Goal: Information Seeking & Learning: Learn about a topic

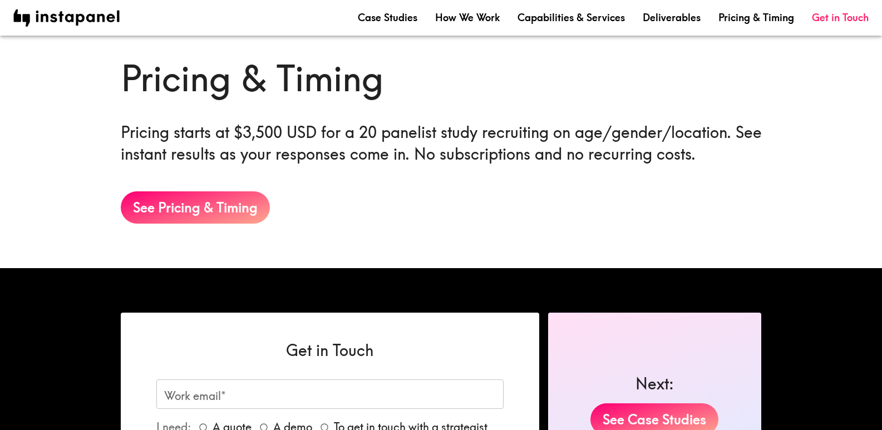
scroll to position [1968, 0]
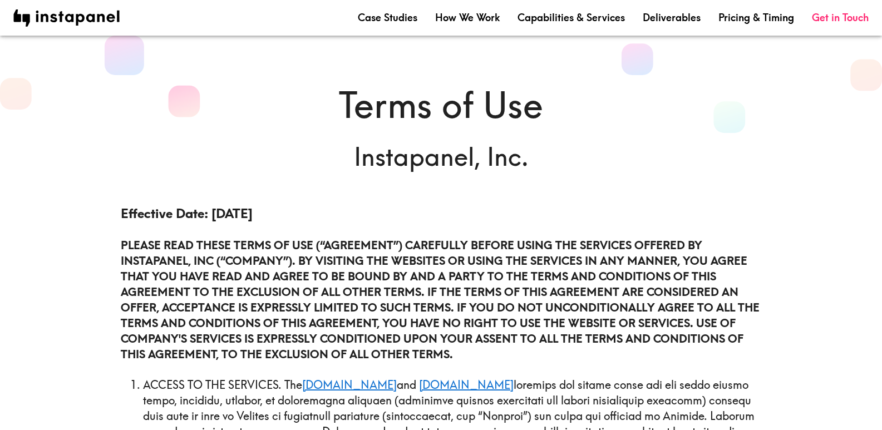
scroll to position [4579, 0]
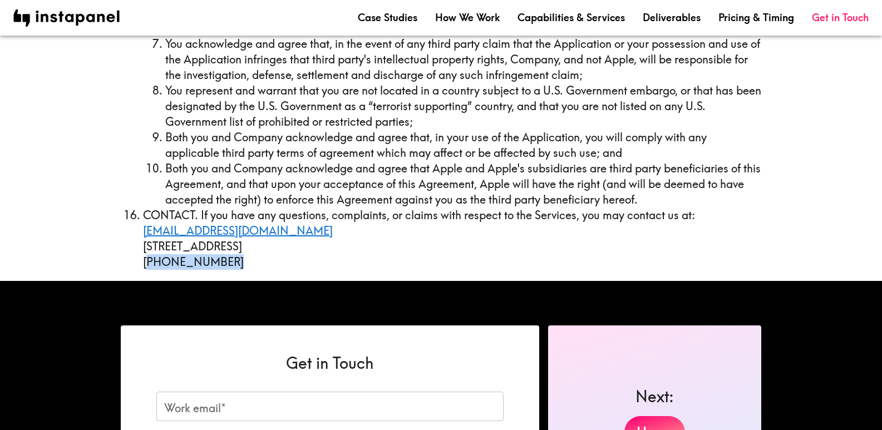
drag, startPoint x: 201, startPoint y: 245, endPoint x: 148, endPoint y: 255, distance: 54.2
